Goal: Task Accomplishment & Management: Manage account settings

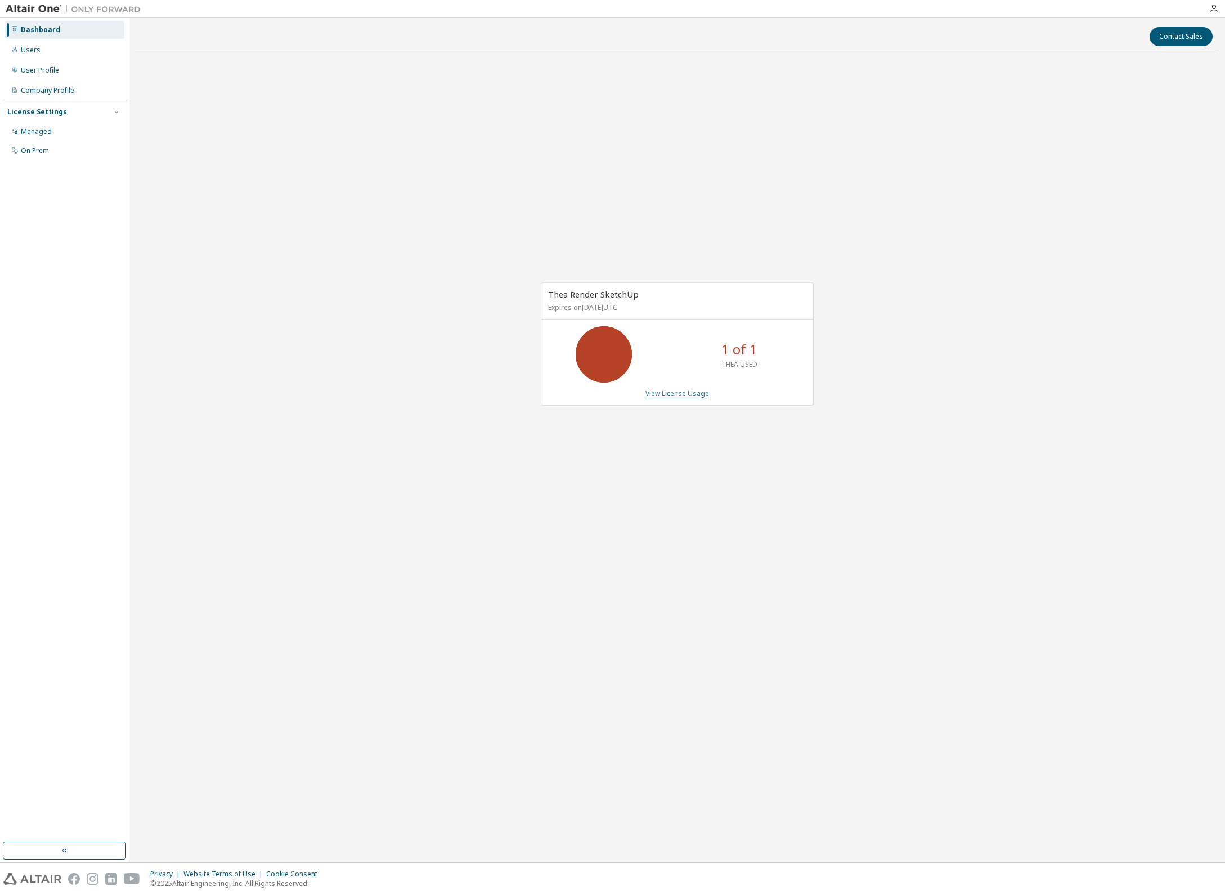
click at [680, 393] on link "View License Usage" at bounding box center [677, 394] width 64 height 10
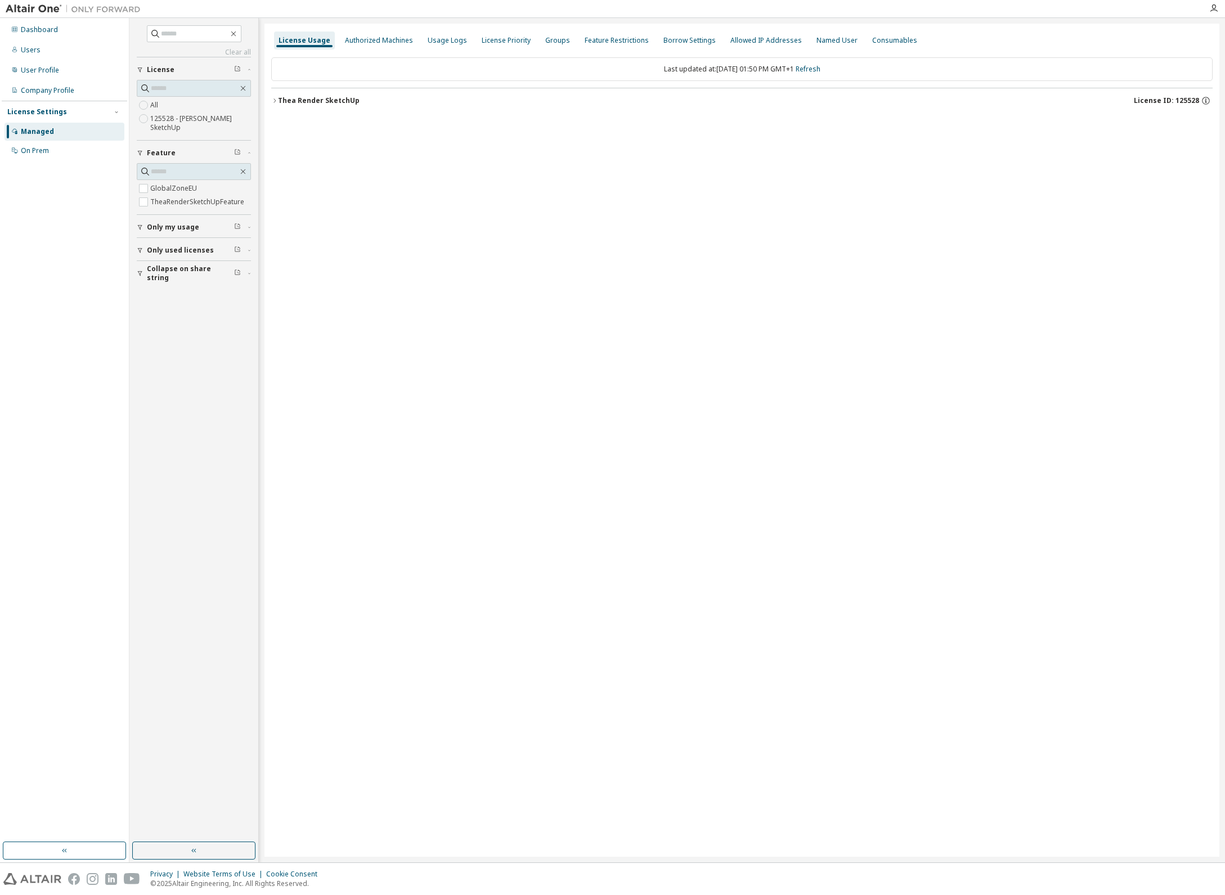
click at [275, 101] on icon "button" at bounding box center [274, 100] width 7 height 7
click at [1196, 147] on icon "button" at bounding box center [1197, 147] width 10 height 10
drag, startPoint x: 1008, startPoint y: 194, endPoint x: 886, endPoint y: 179, distance: 122.9
click at [1007, 194] on div "License Usage Authorized Machines Usage Logs License Priority Groups Feature Re…" at bounding box center [741, 440] width 955 height 833
click at [1200, 148] on icon "button" at bounding box center [1197, 147] width 10 height 10
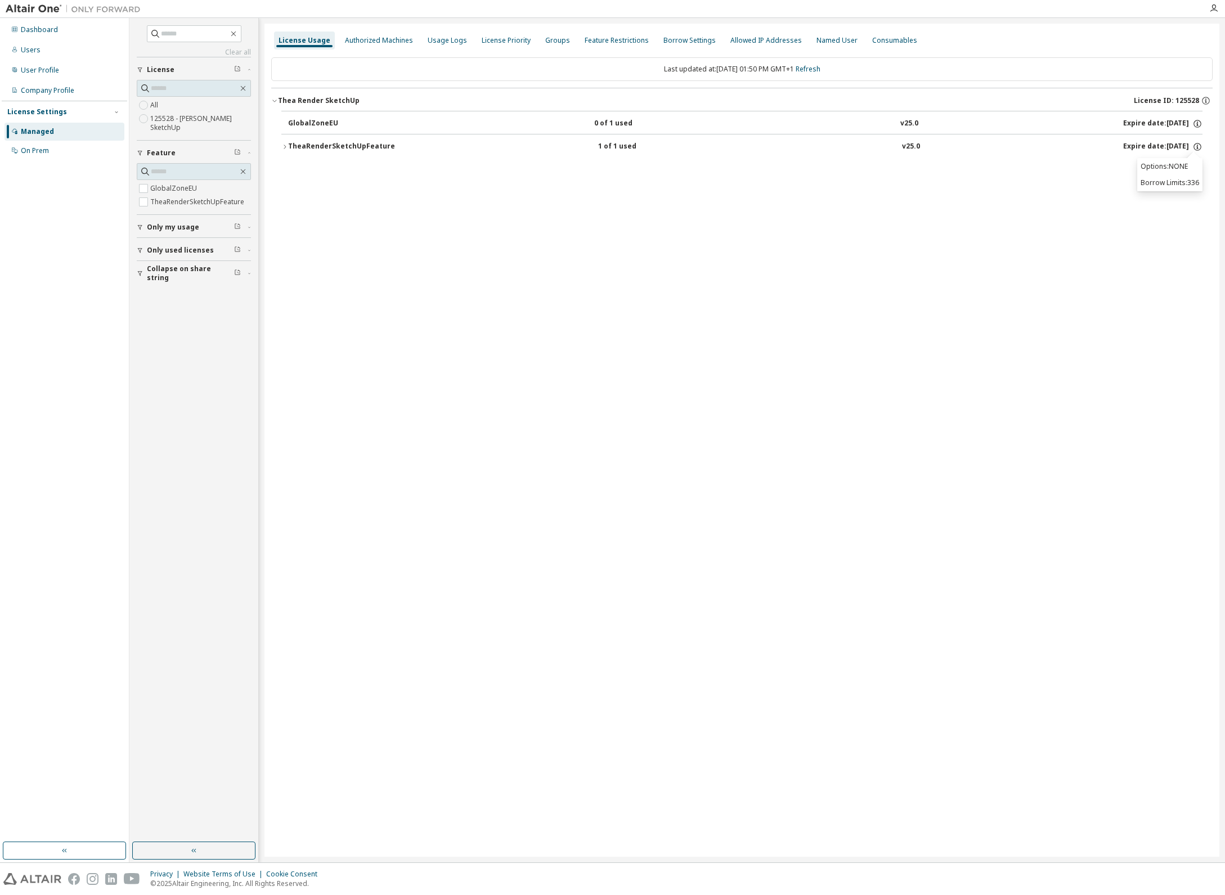
click at [341, 146] on div "TheaRenderSketchUpFeature" at bounding box center [341, 147] width 107 height 10
click at [44, 54] on div "Users" at bounding box center [65, 50] width 120 height 18
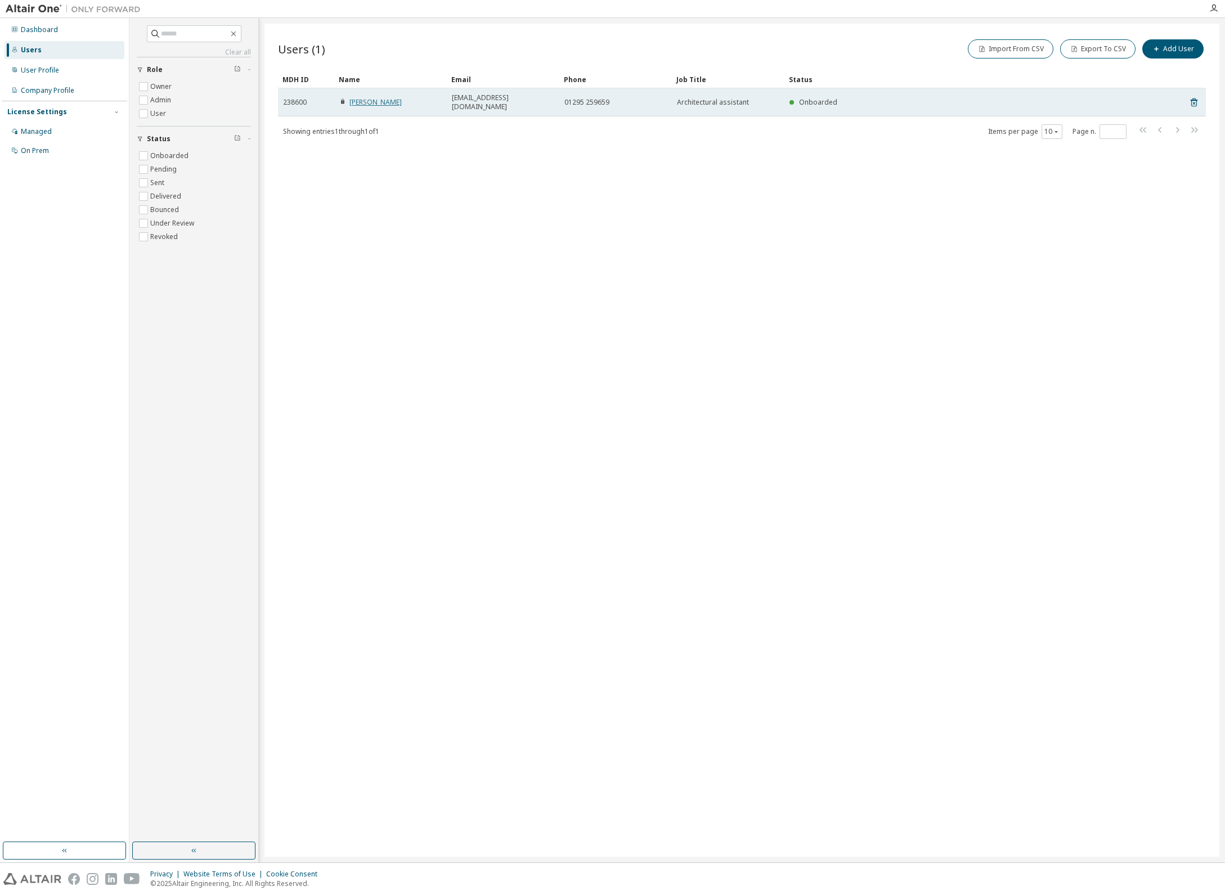
click at [391, 100] on link "[PERSON_NAME]" at bounding box center [375, 102] width 52 height 10
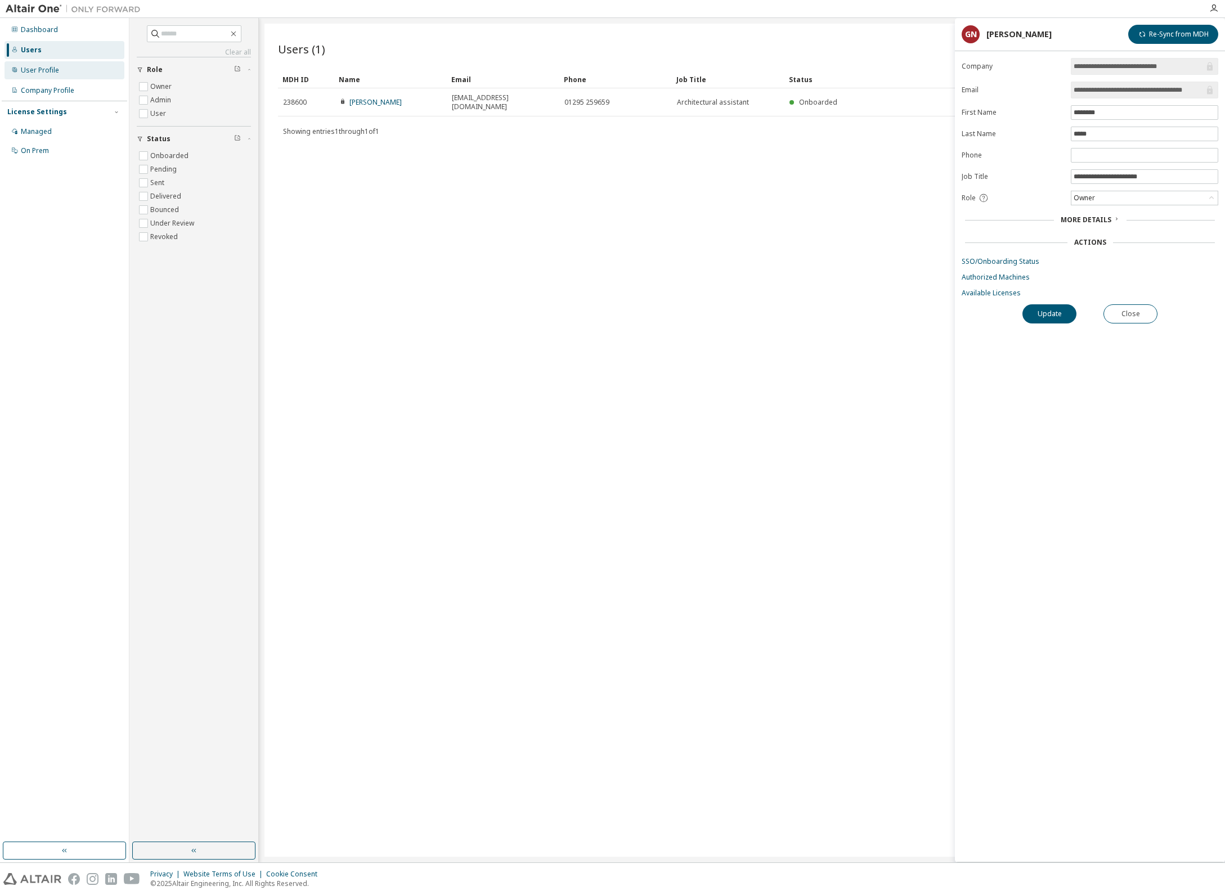
click at [51, 66] on div "User Profile" at bounding box center [40, 70] width 38 height 9
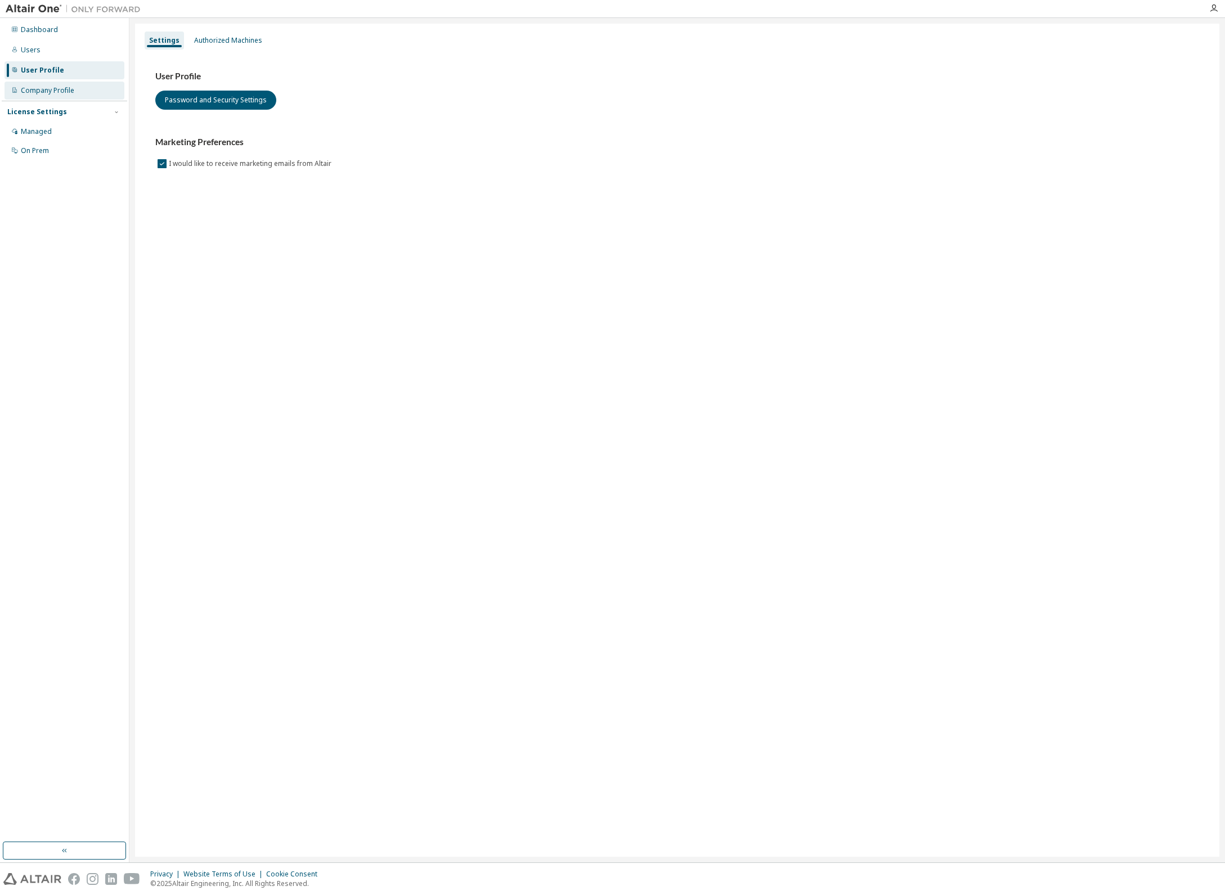
click at [46, 89] on div "Company Profile" at bounding box center [47, 90] width 53 height 9
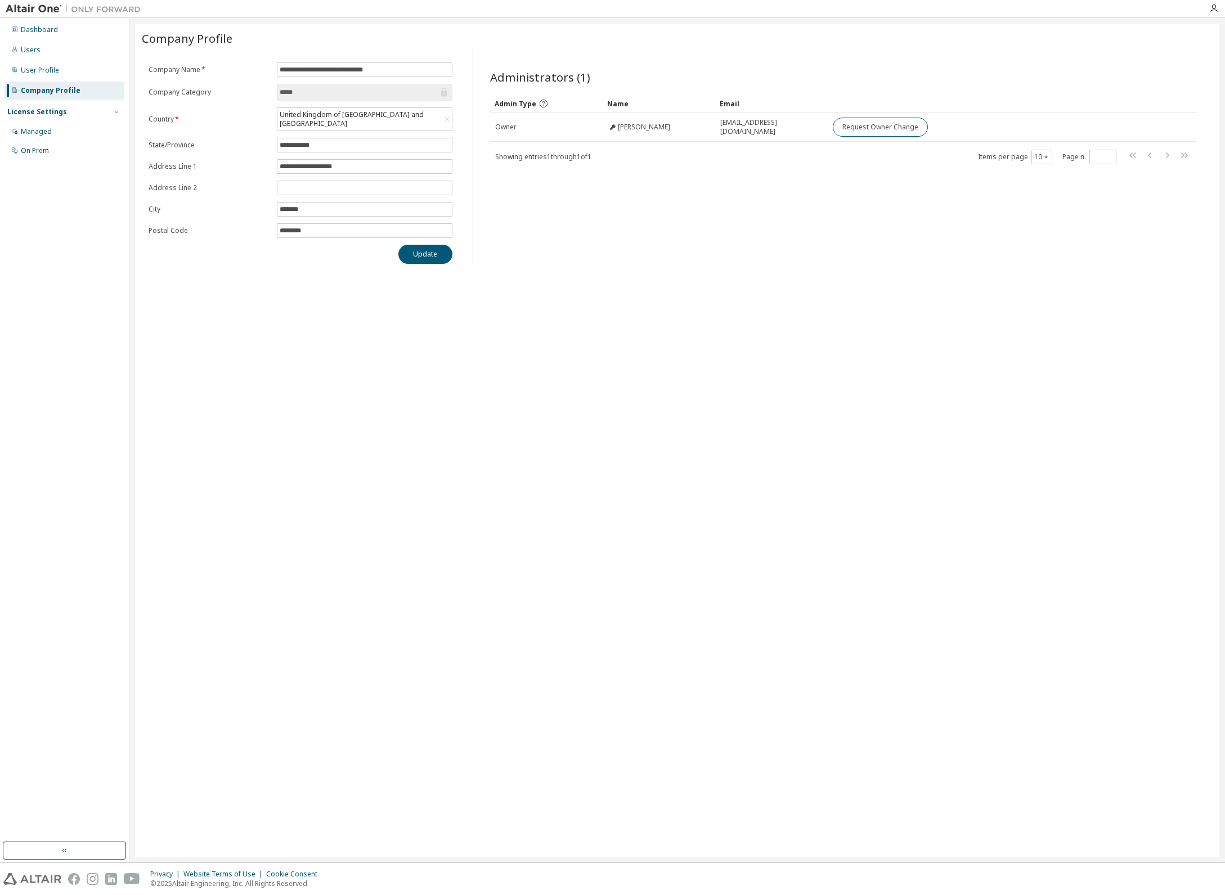
click at [447, 92] on icon at bounding box center [443, 92] width 11 height 11
click at [39, 26] on div "Dashboard" at bounding box center [39, 29] width 37 height 9
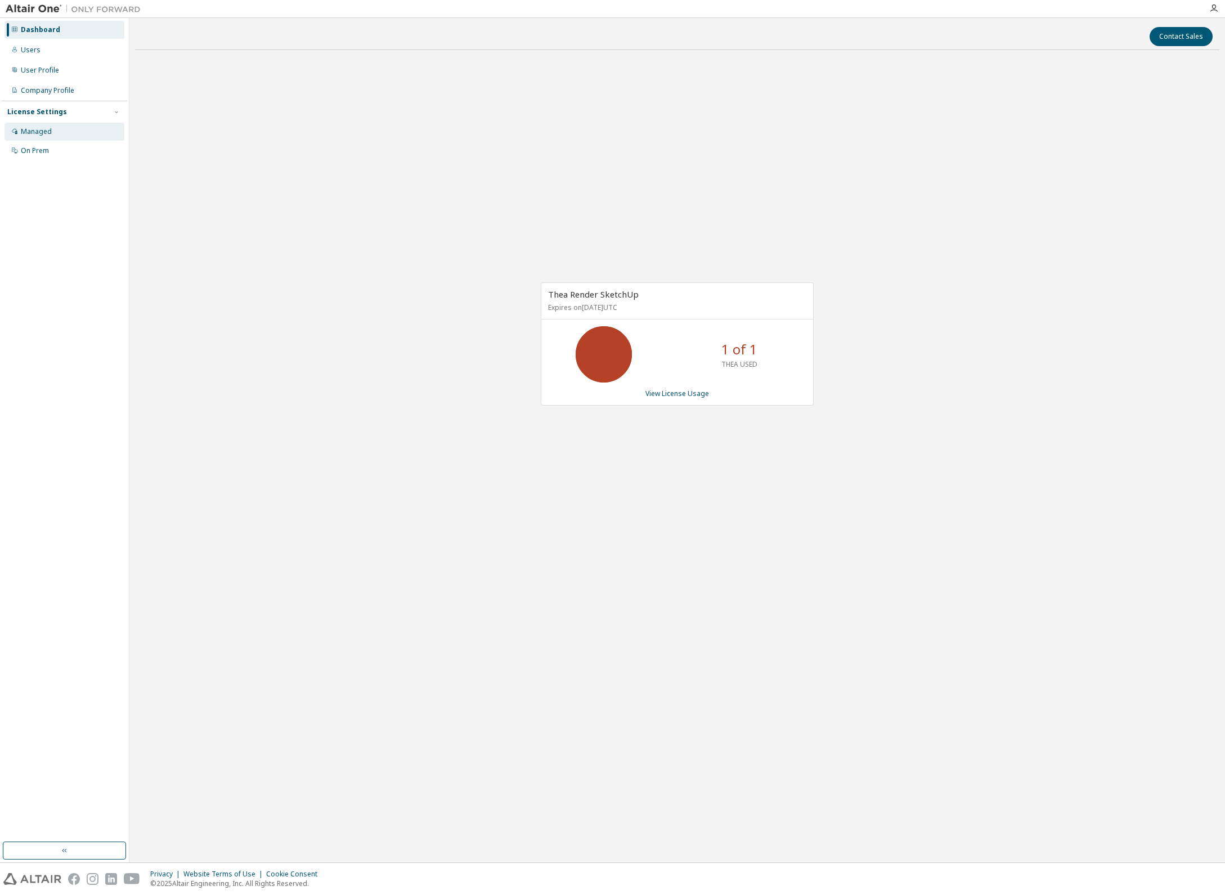
click at [45, 132] on div "Managed" at bounding box center [36, 131] width 31 height 9
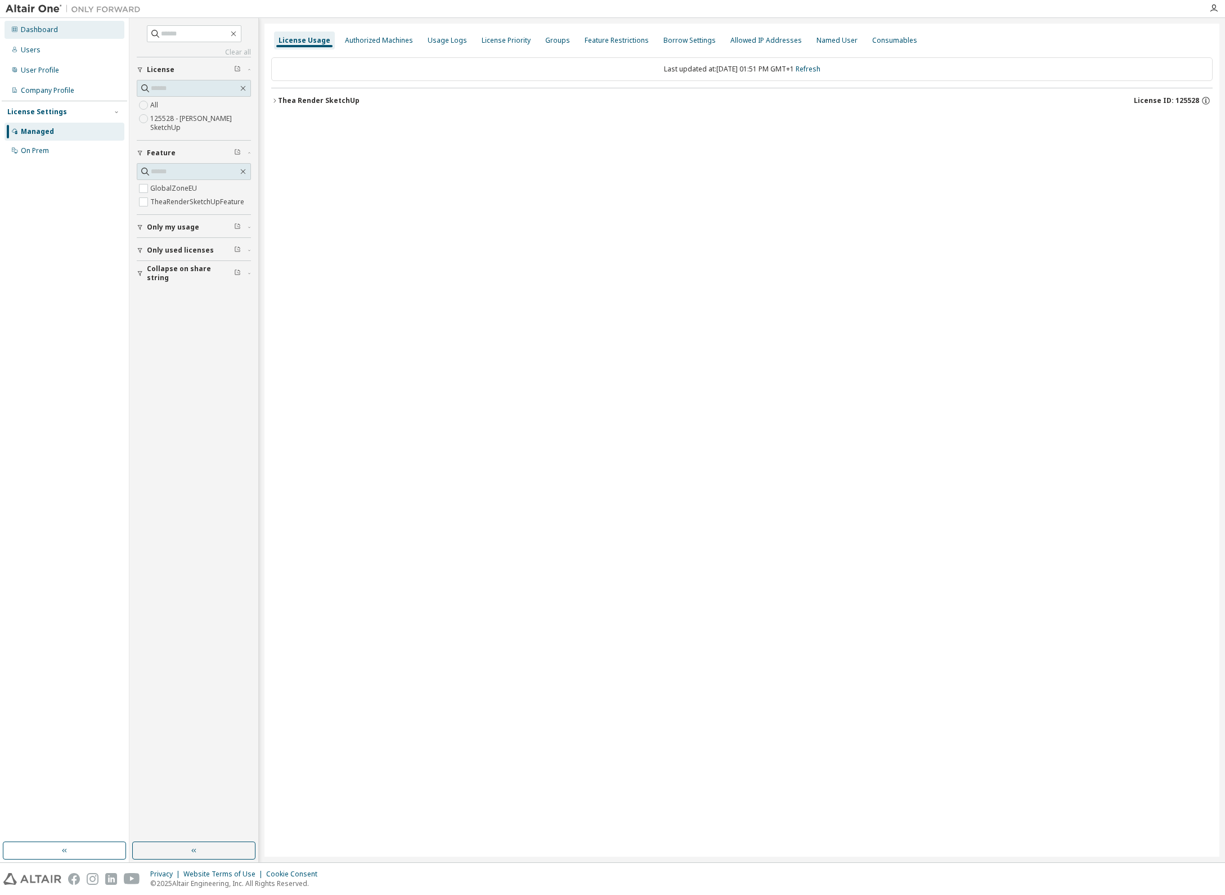
click at [49, 34] on div "Dashboard" at bounding box center [39, 29] width 37 height 9
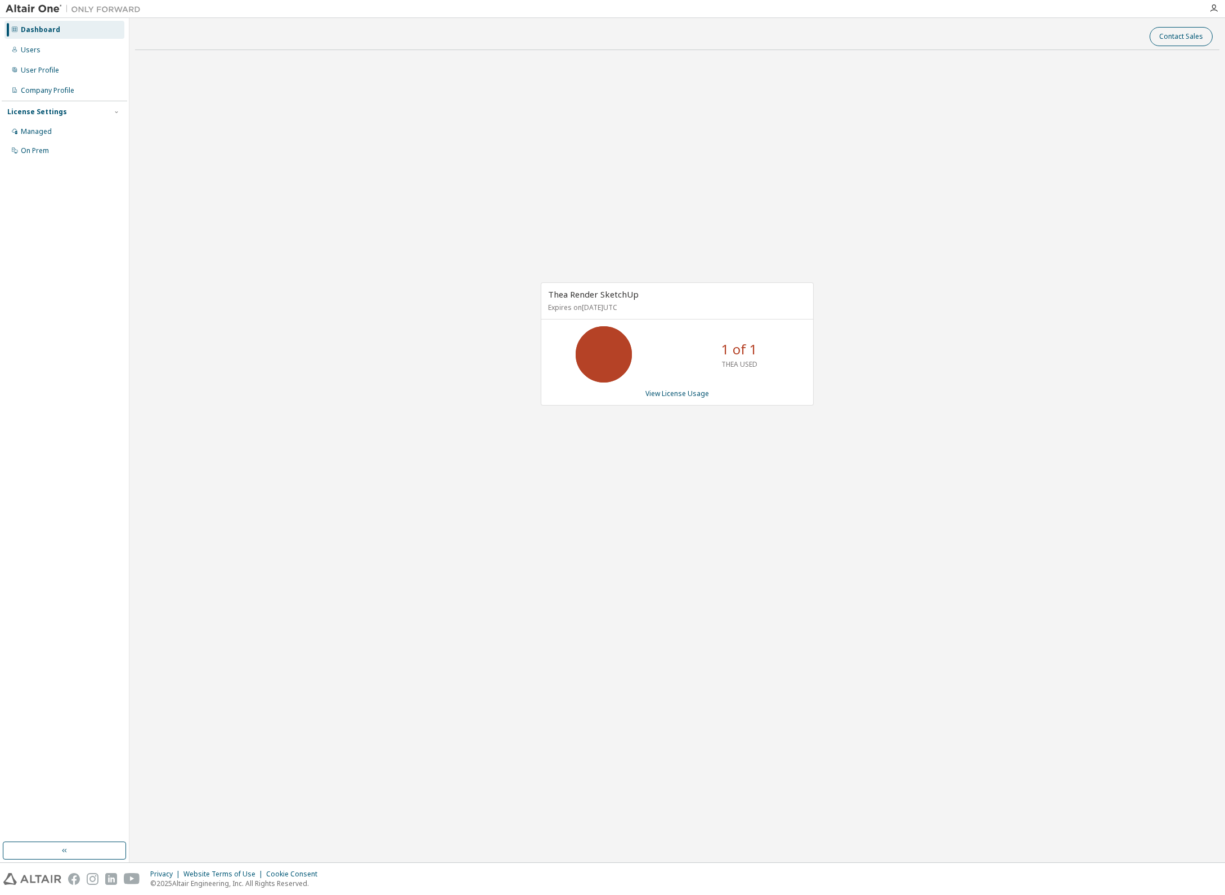
click at [1179, 38] on button "Contact Sales" at bounding box center [1181, 36] width 63 height 19
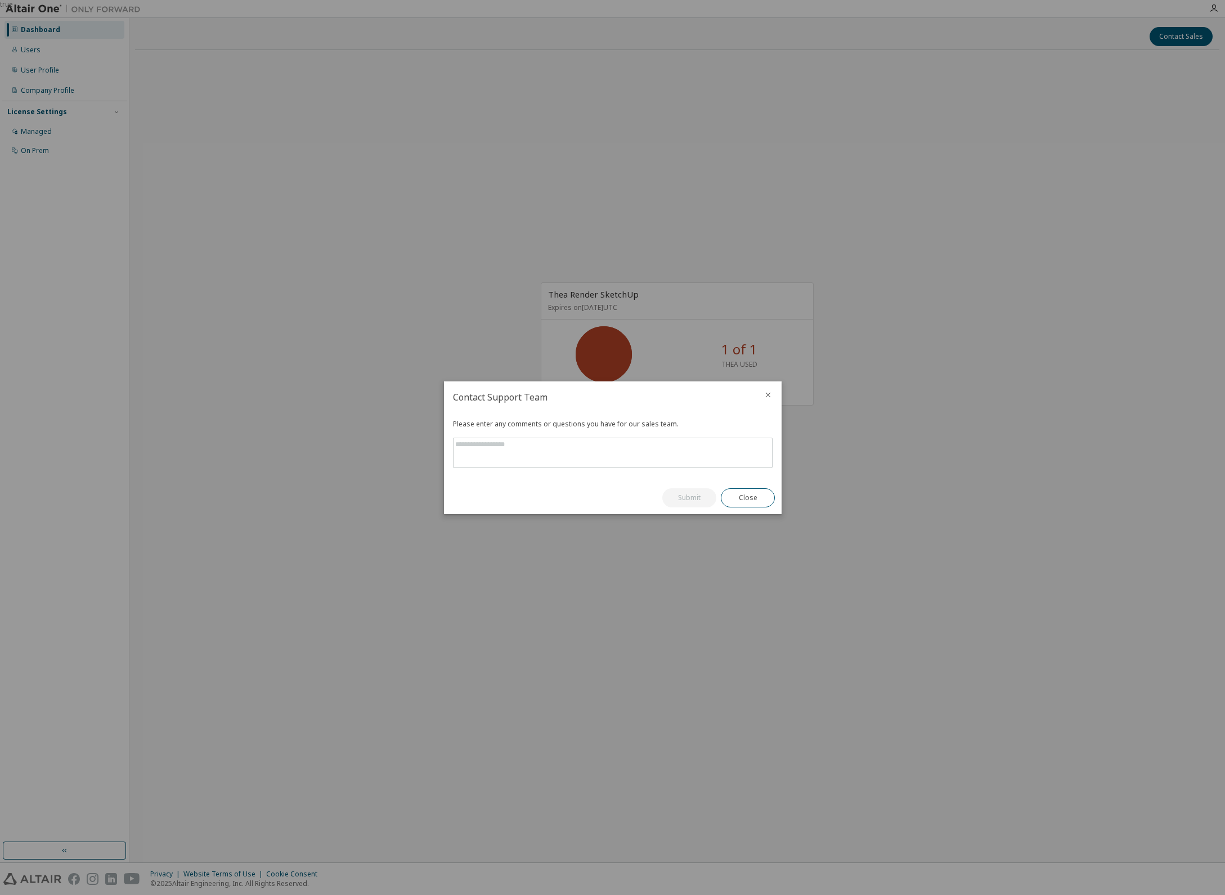
click at [769, 394] on icon "close" at bounding box center [768, 395] width 9 height 9
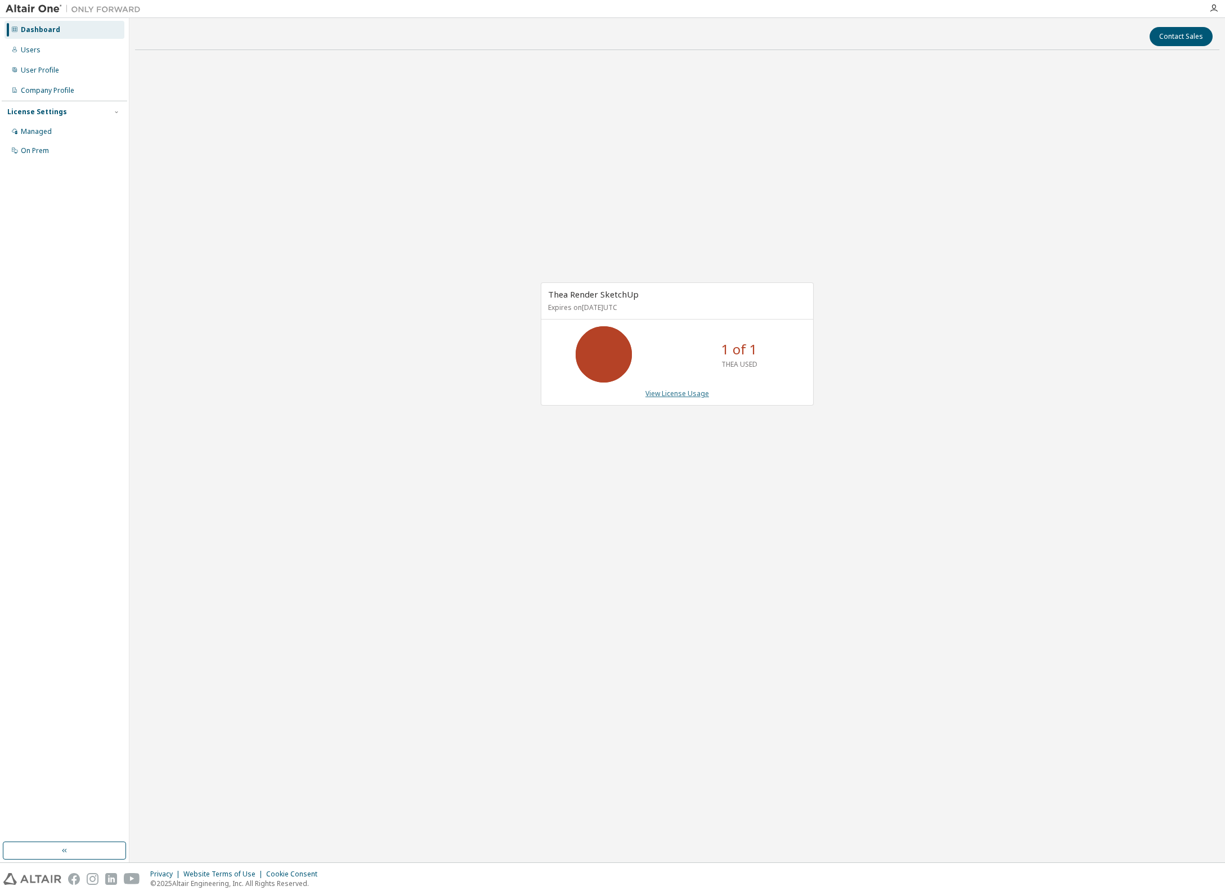
click at [679, 396] on link "View License Usage" at bounding box center [677, 394] width 64 height 10
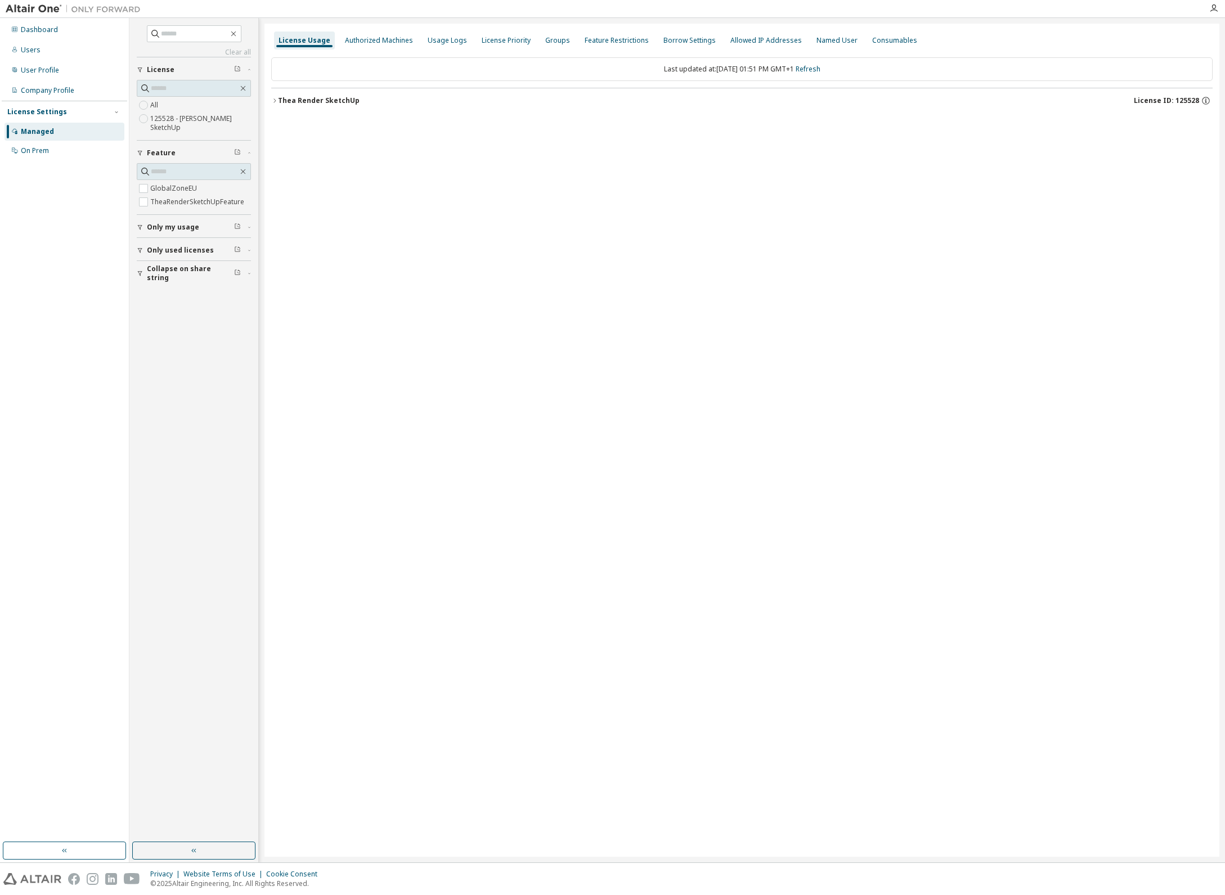
click at [344, 100] on div "Thea Render SketchUp" at bounding box center [319, 100] width 82 height 9
click at [333, 142] on div "TheaRenderSketchUpFeature" at bounding box center [341, 147] width 107 height 10
